Goal: Task Accomplishment & Management: Manage account settings

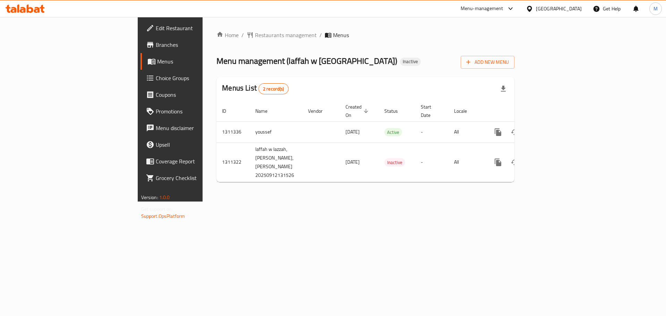
click at [25, 12] on icon at bounding box center [23, 10] width 6 height 6
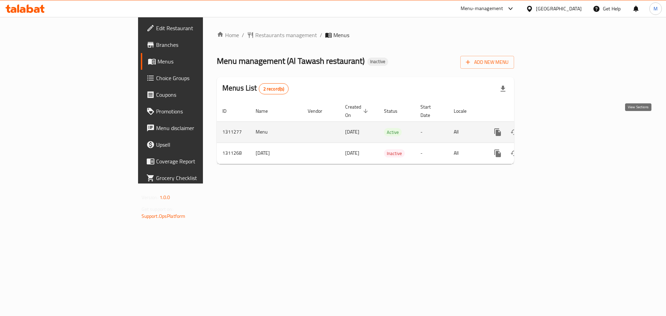
click at [556, 124] on link "enhanced table" at bounding box center [547, 132] width 17 height 17
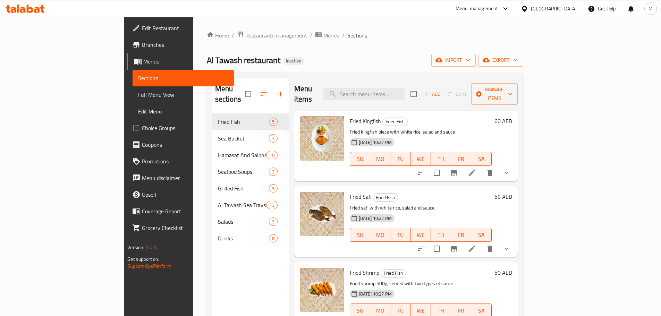
scroll to position [80, 0]
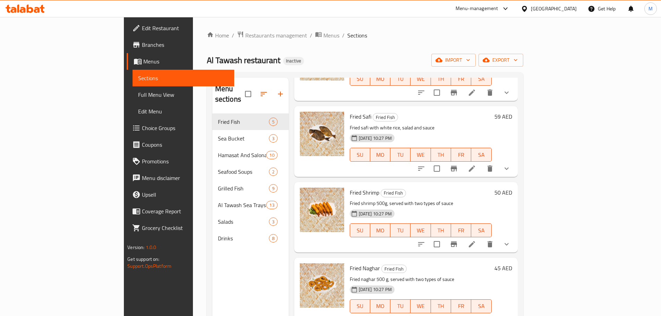
click at [207, 139] on div "Menu sections Fried Fish 5 Sea Bucket 3 Hamasat And Salona 10 Seafood Soups 2 G…" at bounding box center [365, 235] width 316 height 327
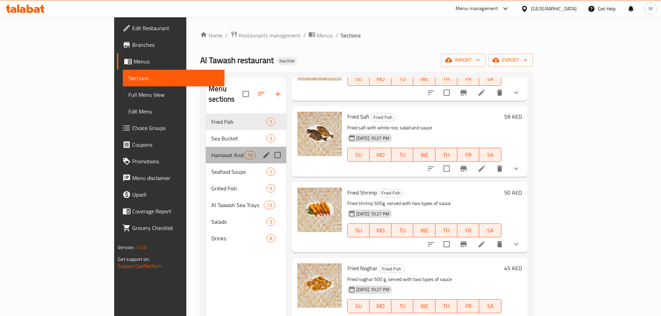
click at [206, 147] on div "Hamasat And Salona 10" at bounding box center [246, 155] width 80 height 17
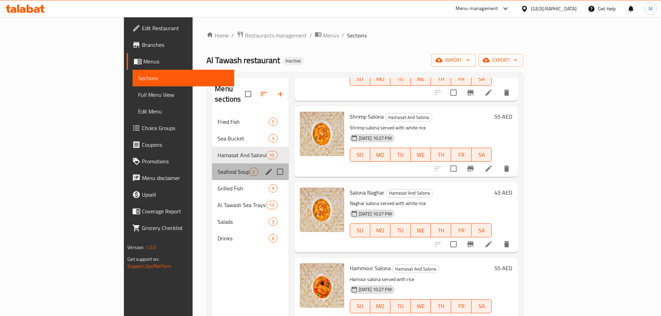
click at [212, 167] on div "Seafood Soups 2" at bounding box center [250, 171] width 76 height 17
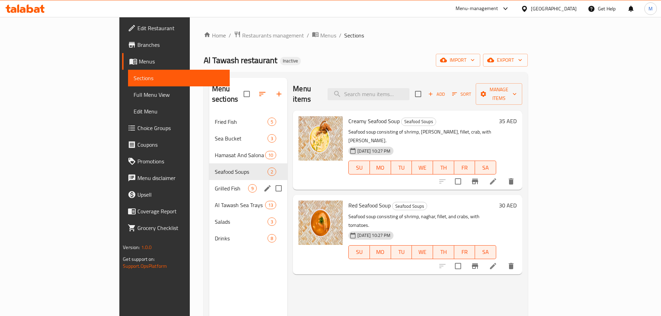
click at [209, 199] on div "Al Tawash Sea Trays 13" at bounding box center [248, 205] width 78 height 17
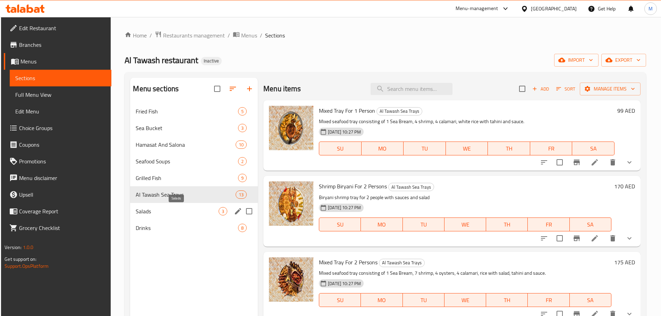
click at [177, 213] on span "Salads" at bounding box center [177, 211] width 83 height 8
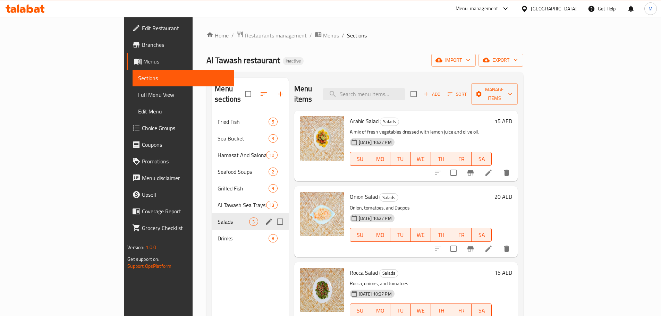
click at [212, 219] on div "Salads 3" at bounding box center [250, 221] width 76 height 17
